Goal: Find specific page/section: Find specific page/section

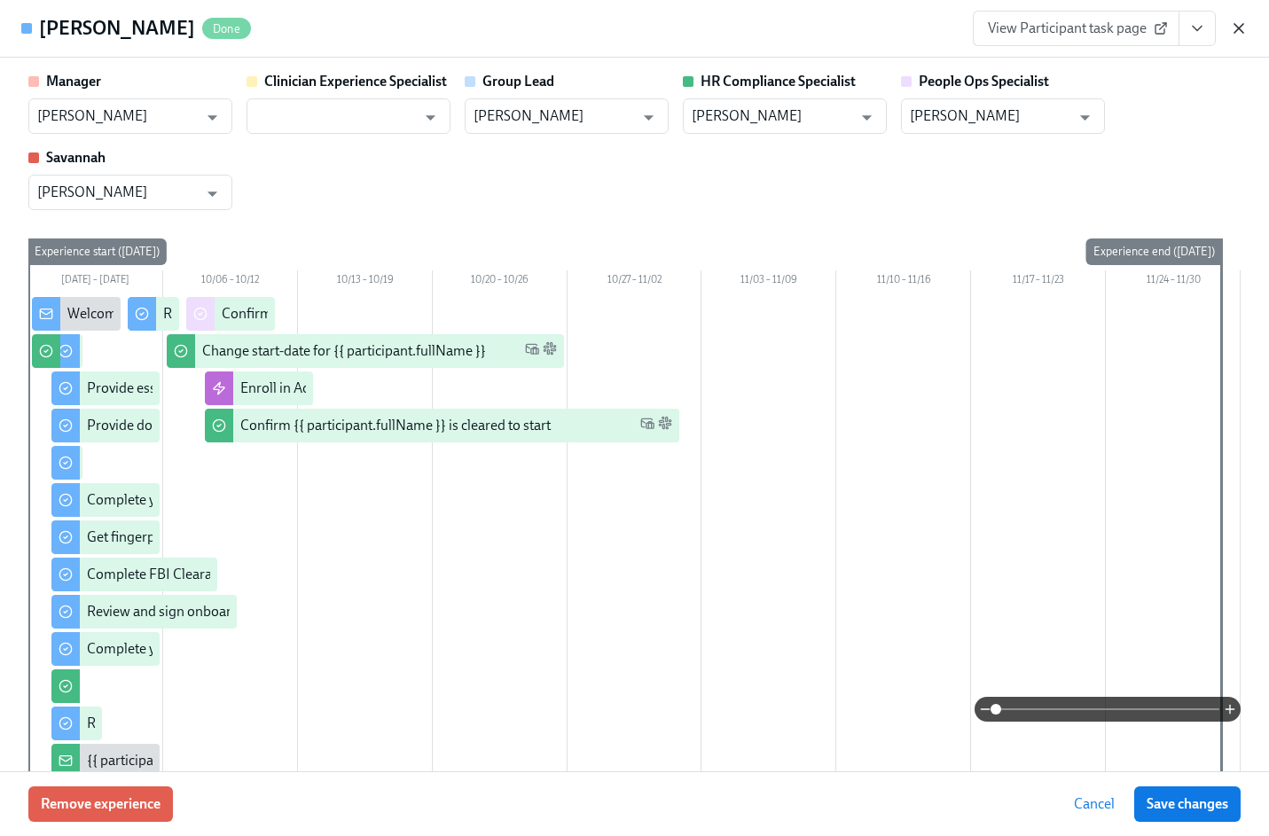
scroll to position [0, 21734]
click at [1232, 32] on icon "button" at bounding box center [1239, 29] width 18 height 18
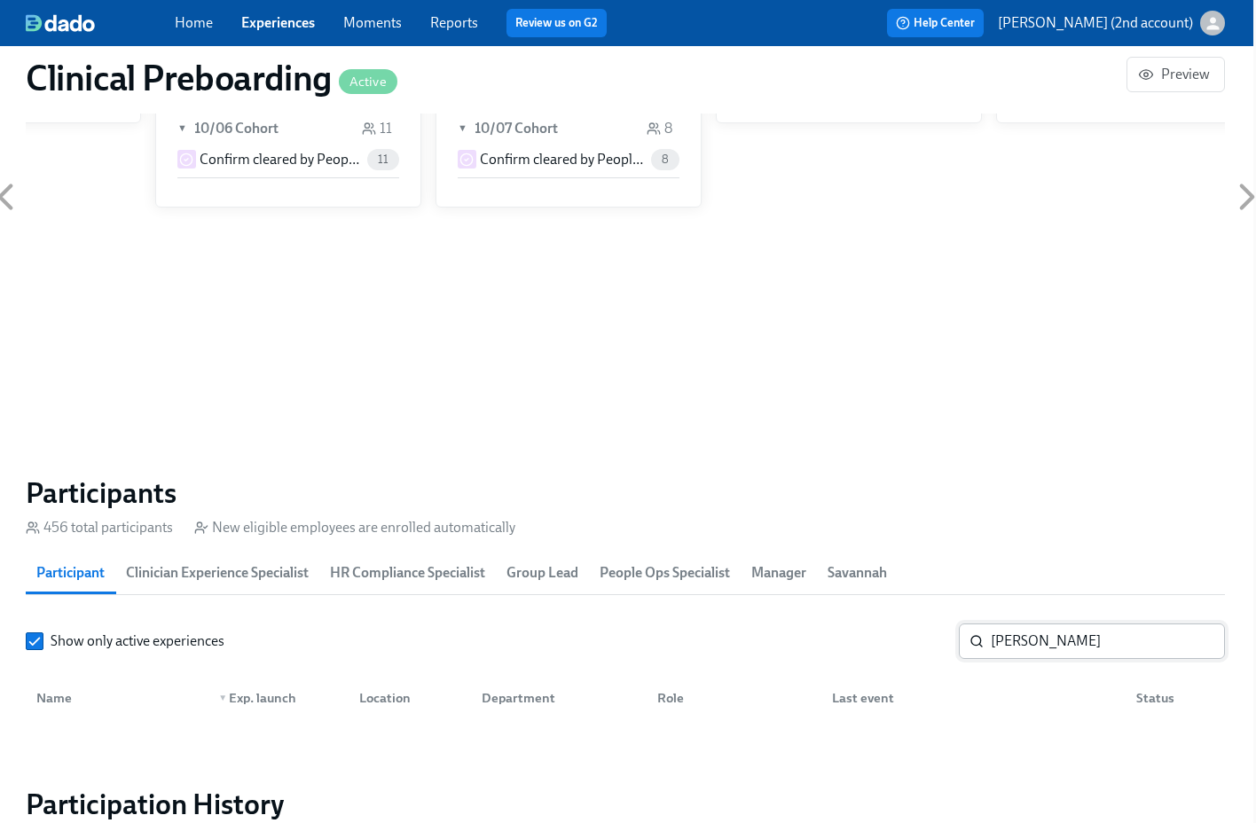
click at [1027, 635] on input "[PERSON_NAME]" at bounding box center [1108, 641] width 234 height 35
paste input "[PERSON_NAME]-"
click at [1129, 644] on input "[PERSON_NAME]-" at bounding box center [1108, 641] width 234 height 35
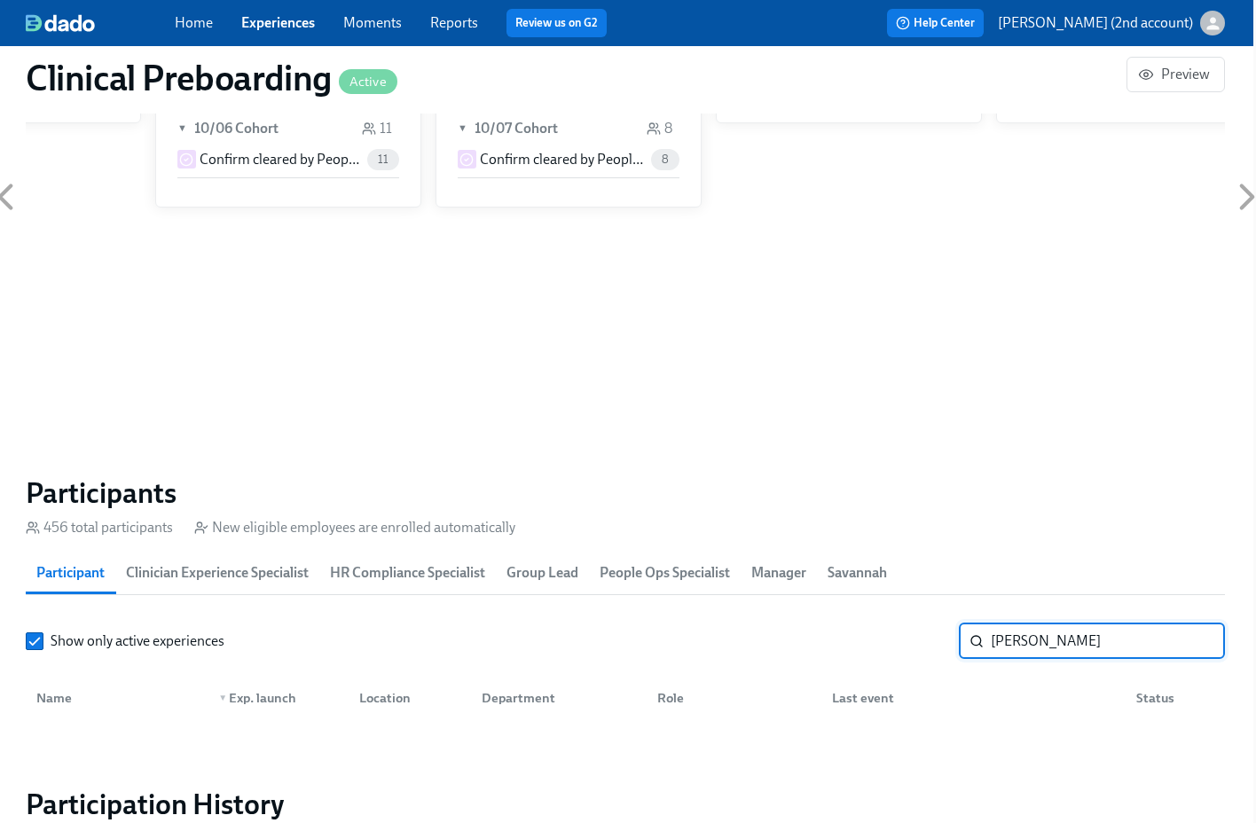
type input "[PERSON_NAME]"
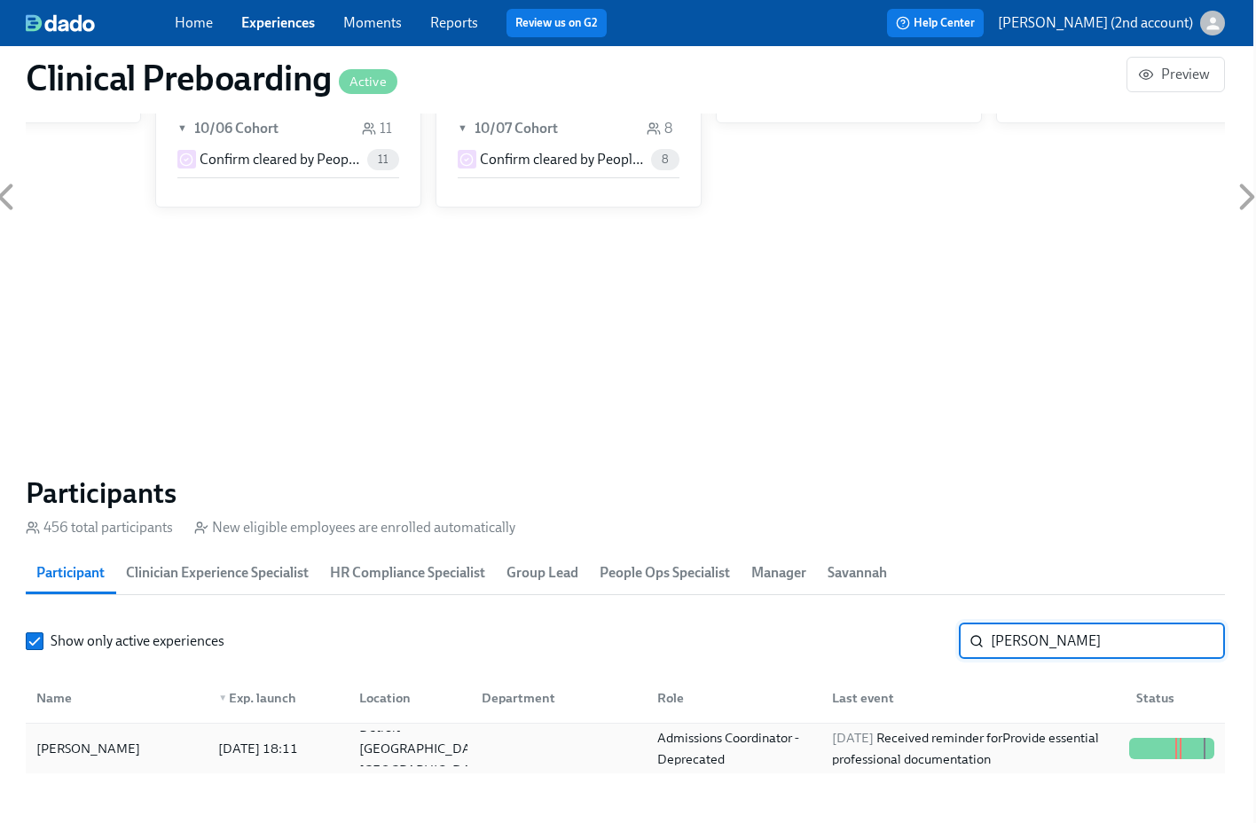
click at [702, 769] on div "[PERSON_NAME] [DATE] 18:11 [GEOGRAPHIC_DATA] [GEOGRAPHIC_DATA] [GEOGRAPHIC_DATA…" at bounding box center [625, 749] width 1199 height 50
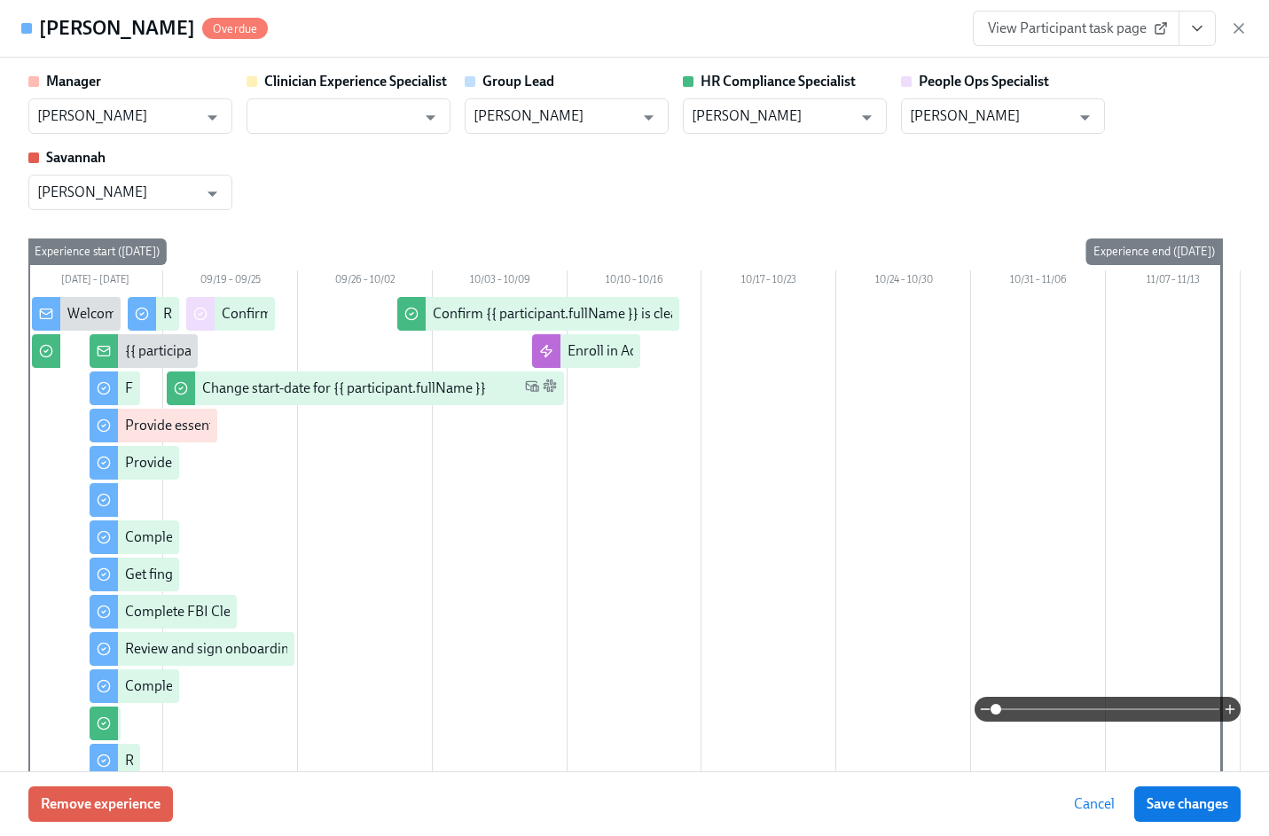
click at [1187, 33] on button "View task page" at bounding box center [1197, 28] width 37 height 35
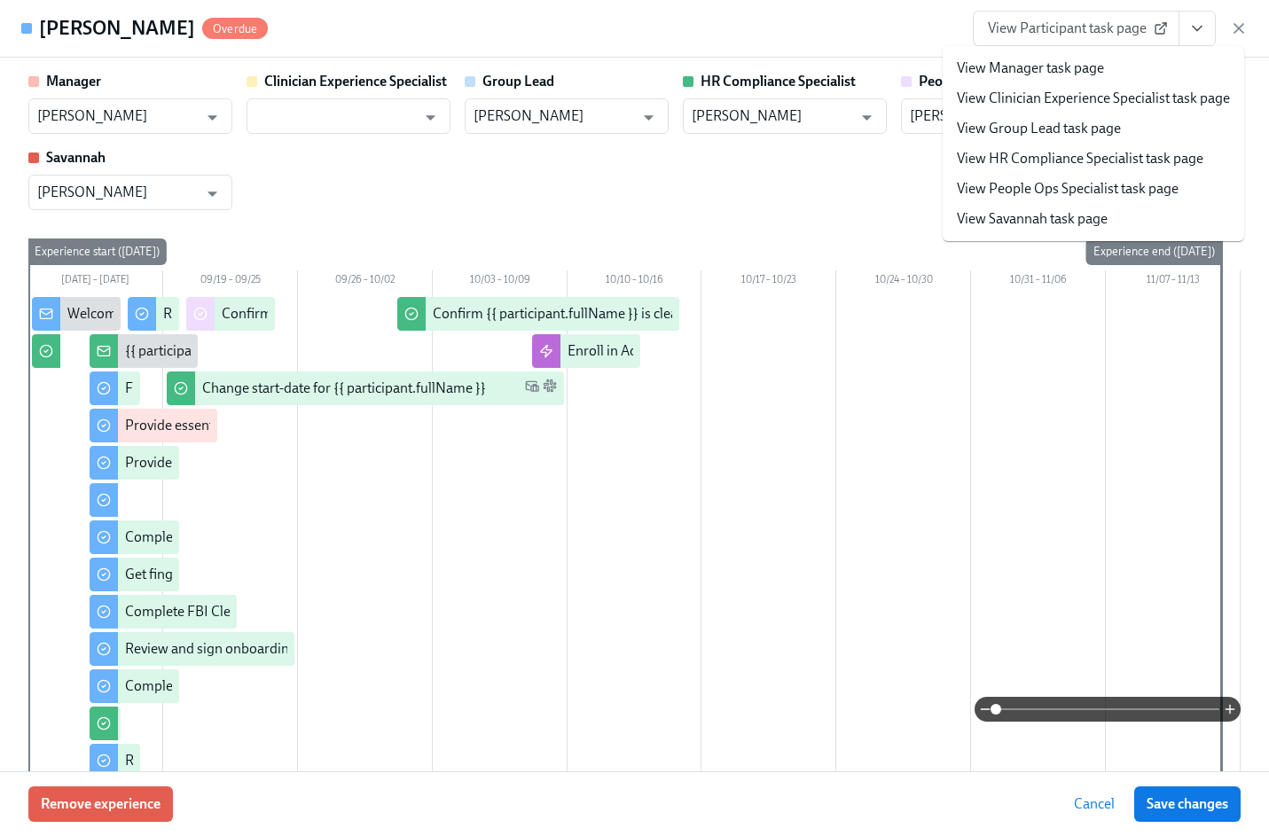
drag, startPoint x: 1092, startPoint y: 172, endPoint x: 1090, endPoint y: 182, distance: 9.9
click at [1090, 182] on ul "View Manager task page View Clinician Experience Specialist task page View Grou…" at bounding box center [1094, 143] width 302 height 195
click at [1090, 182] on link "View People Ops Specialist task page" at bounding box center [1068, 189] width 222 height 20
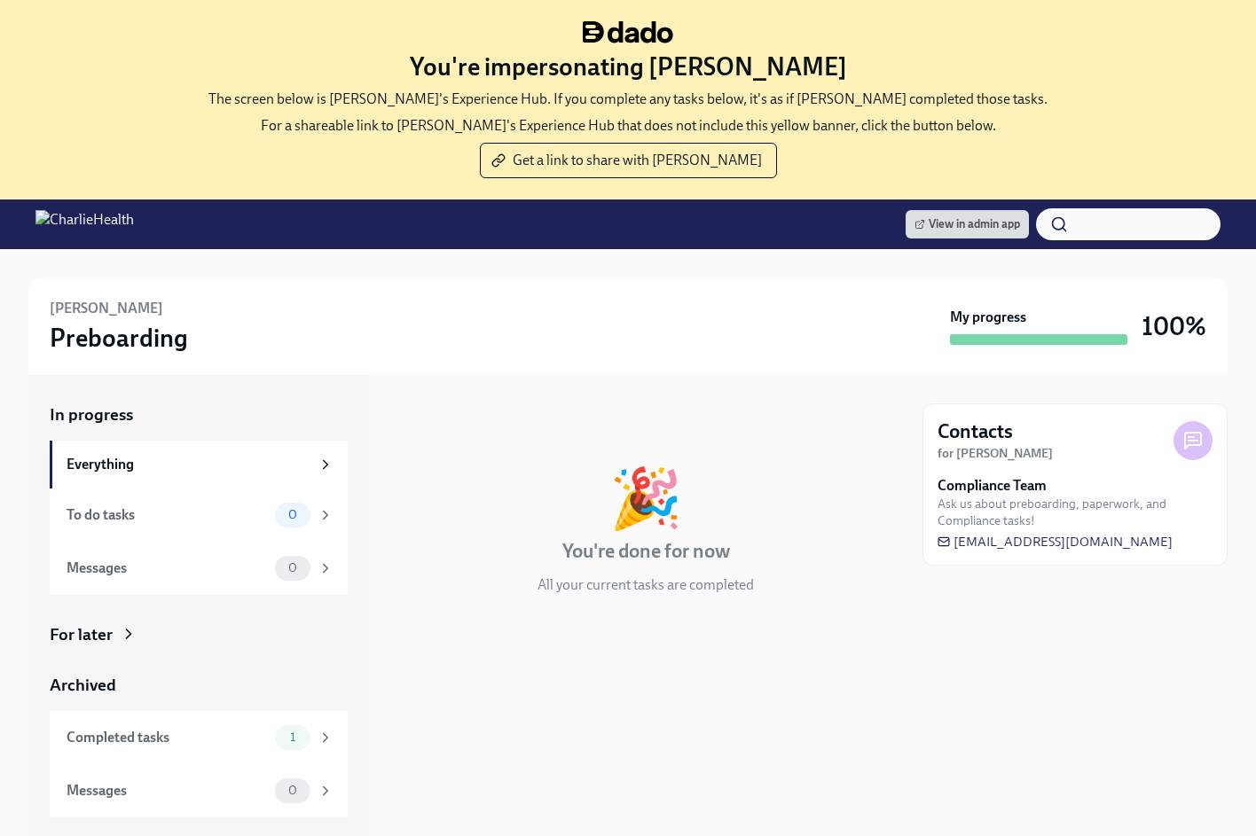
click at [101, 625] on div "For later" at bounding box center [81, 635] width 63 height 23
